Goal: Navigation & Orientation: Find specific page/section

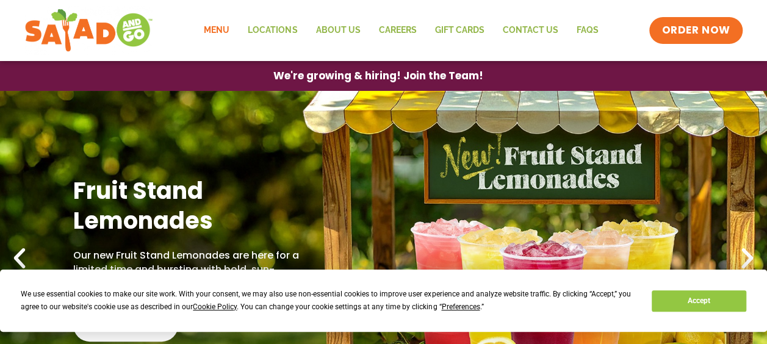
click at [232, 31] on link "Menu" at bounding box center [217, 30] width 44 height 28
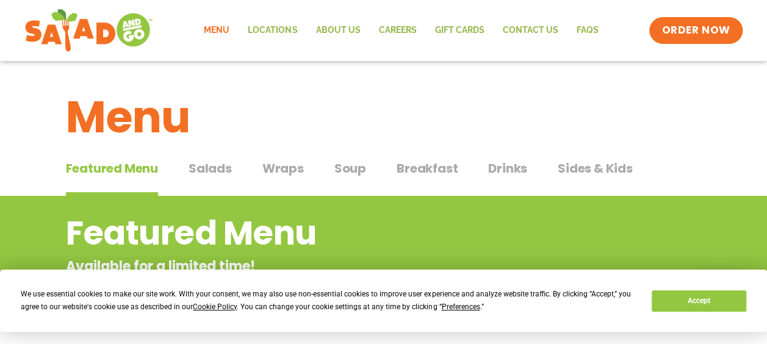
click at [276, 168] on span "Wraps" at bounding box center [282, 168] width 41 height 18
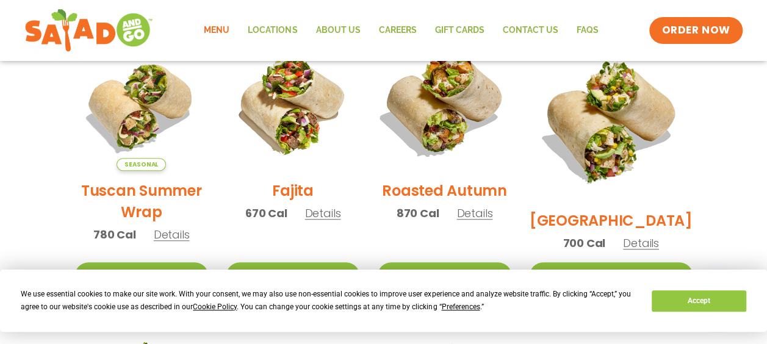
scroll to position [366, 0]
